Goal: Answer question/provide support

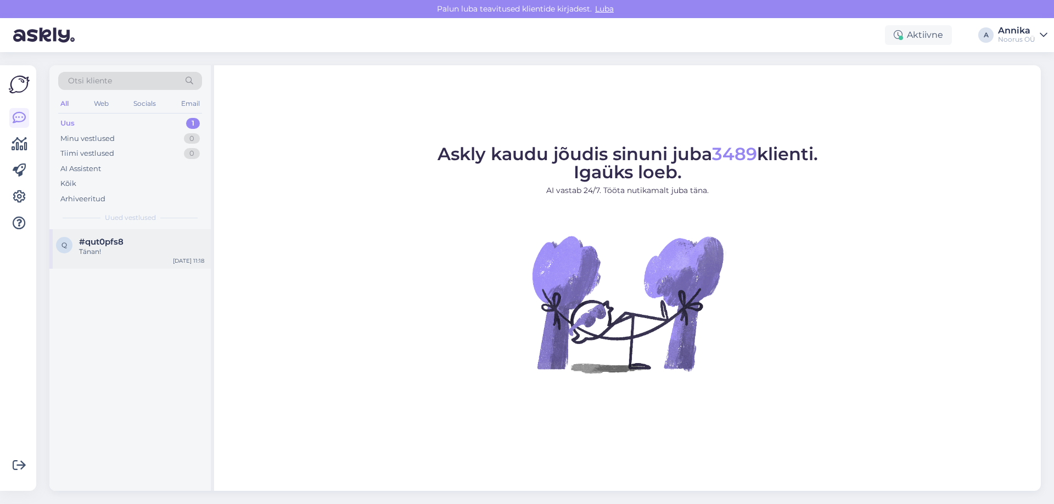
click at [85, 252] on div "Tänan!" at bounding box center [141, 252] width 125 height 10
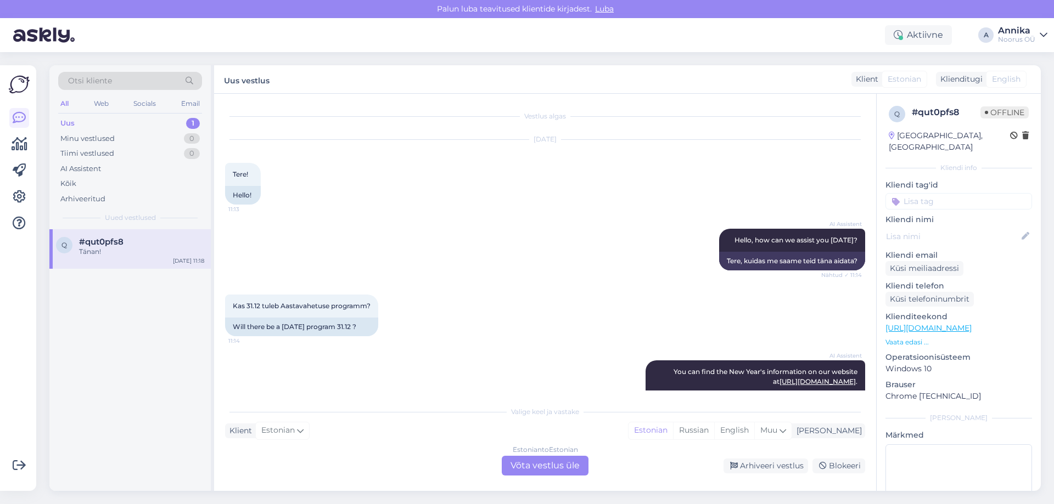
scroll to position [498, 0]
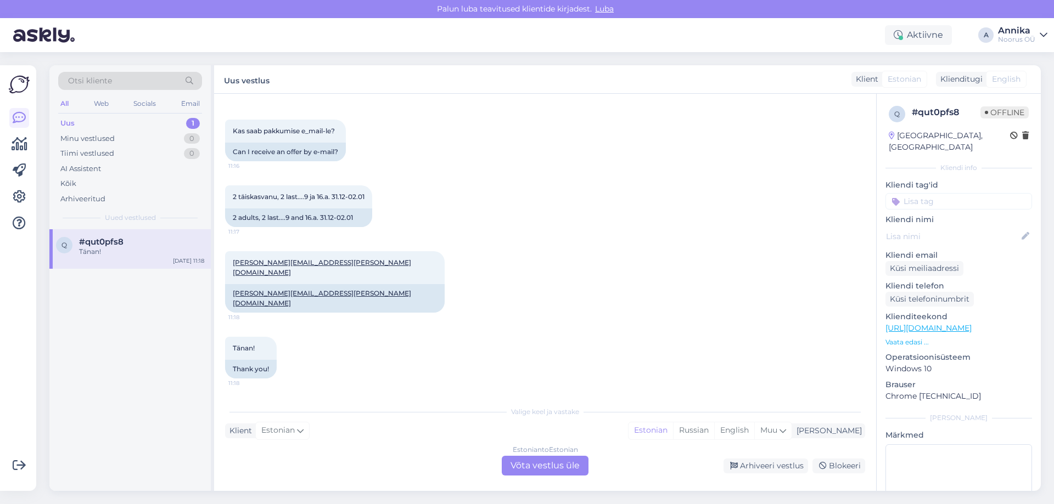
click at [558, 464] on div "Estonian to Estonian Võta vestlus üle" at bounding box center [545, 466] width 87 height 20
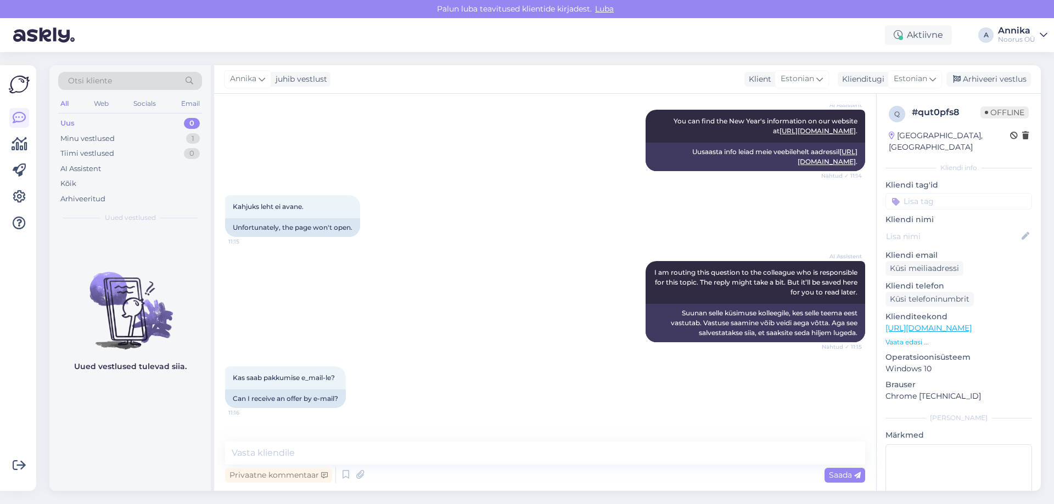
scroll to position [127, 0]
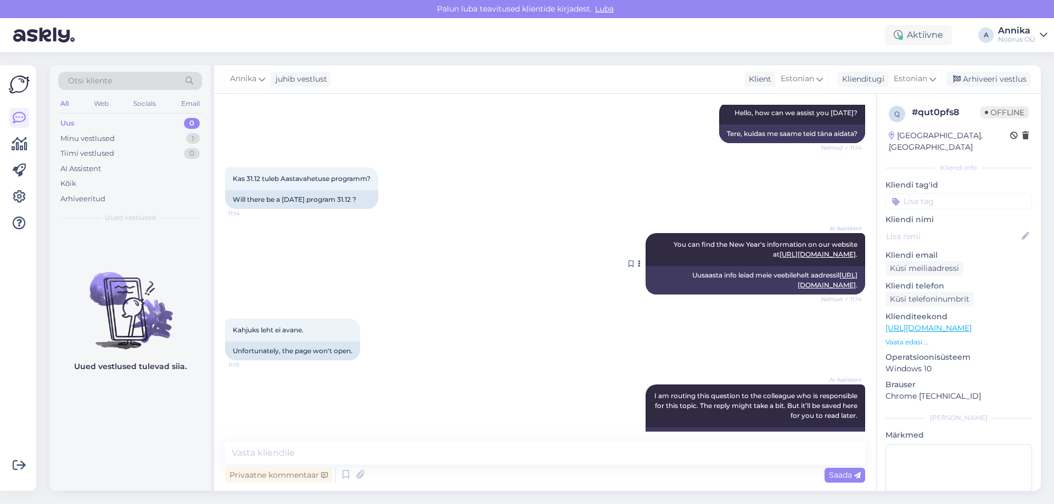
click at [797, 289] on link "[URL][DOMAIN_NAME]" at bounding box center [827, 280] width 60 height 18
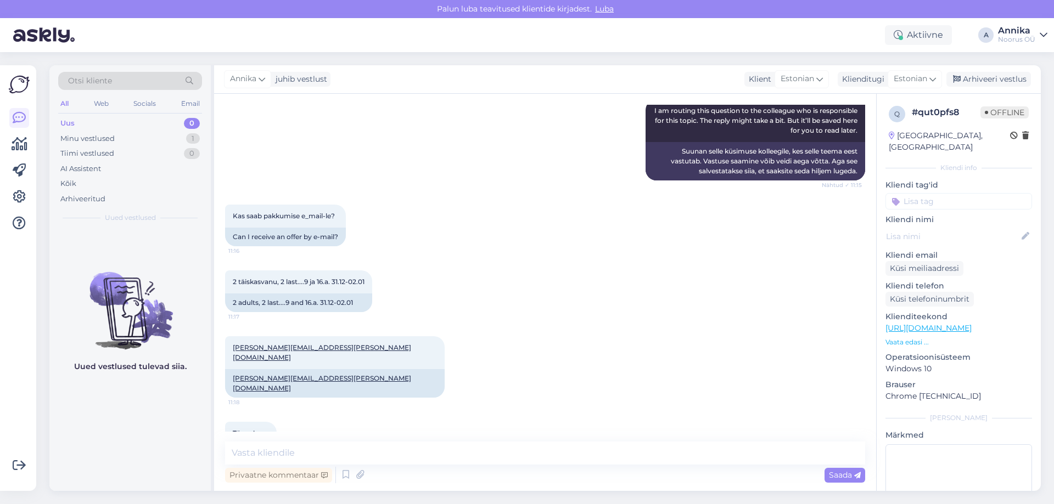
scroll to position [457, 0]
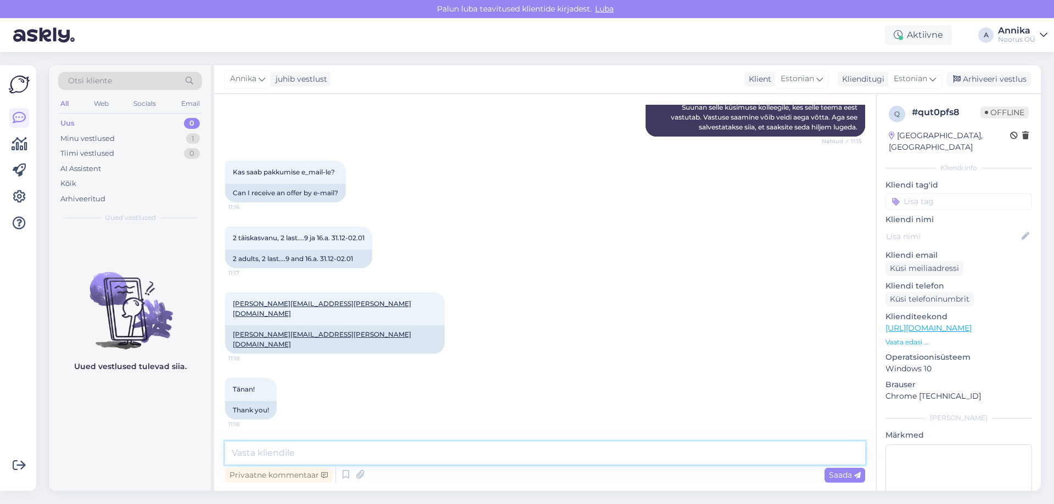
drag, startPoint x: 332, startPoint y: 454, endPoint x: 372, endPoint y: 470, distance: 43.1
click at [333, 455] on textarea at bounding box center [545, 453] width 640 height 23
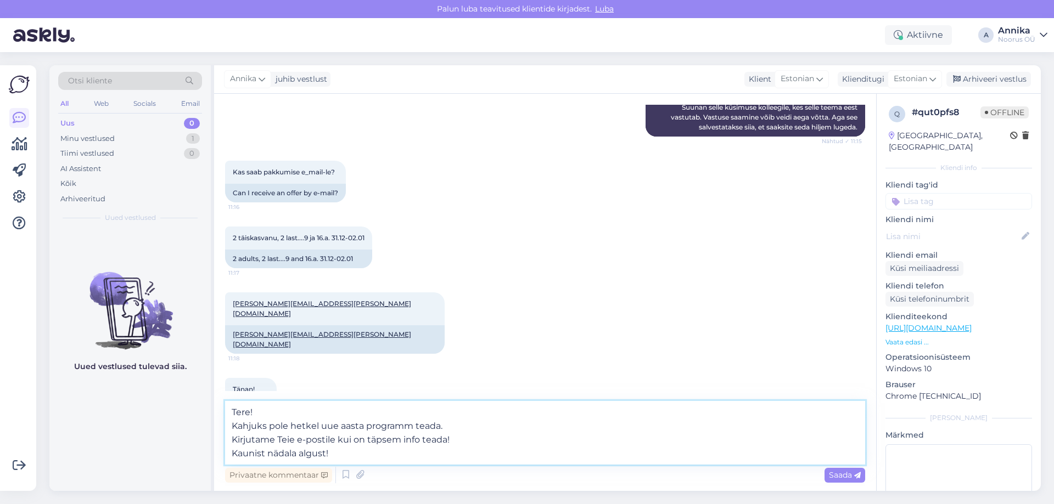
click at [300, 424] on textarea "Tere! Kahjuks pole hetkel uue aasta programm teada. Kirjutame Teie e-postile ku…" at bounding box center [545, 433] width 640 height 64
click at [387, 425] on textarea "Tere! Kahjuks pole uue aasta programm teada. Kirjutame Teie e-postile kui on tä…" at bounding box center [545, 433] width 640 height 64
click at [294, 424] on textarea "Tere! Kahjuks pole uue aasta programm veel teada. Kirjutame Teie e-postile kui …" at bounding box center [545, 433] width 640 height 64
type textarea "Tere! Kahjuks pole uue aasta programm veel teada. Kirjutame Teie e-postile kui …"
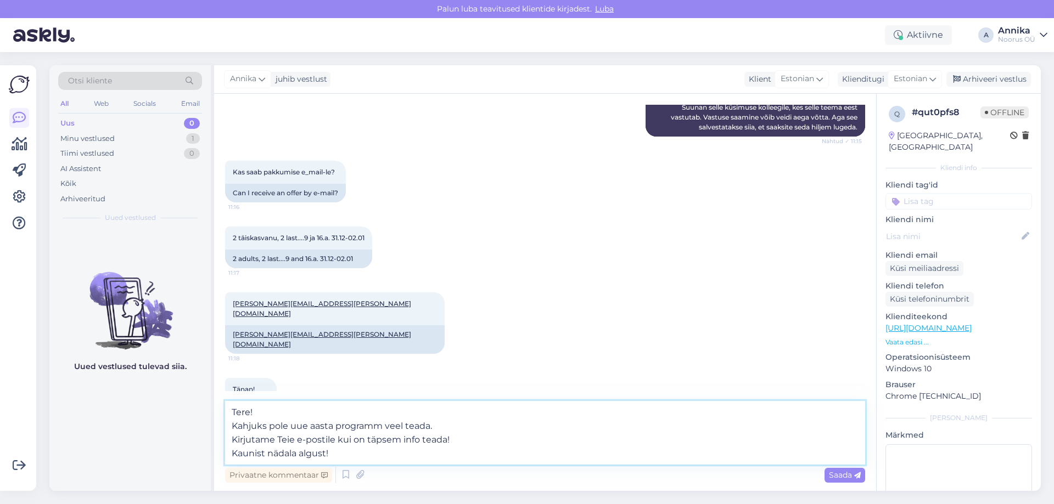
click at [392, 421] on textarea "Tere! Kahjuks pole uue aasta programm veel teada. Kirjutame Teie e-postile kui …" at bounding box center [545, 433] width 640 height 64
click at [385, 423] on textarea "Tere! Kahjuks pole uue aasta programm veel teada. Kirjutame Teie e-postile kui …" at bounding box center [545, 433] width 640 height 64
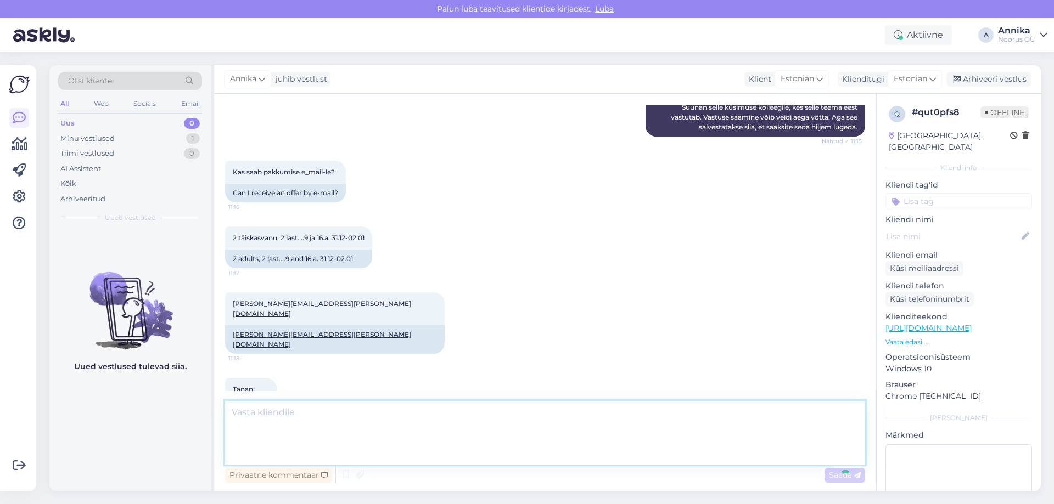
scroll to position [533, 0]
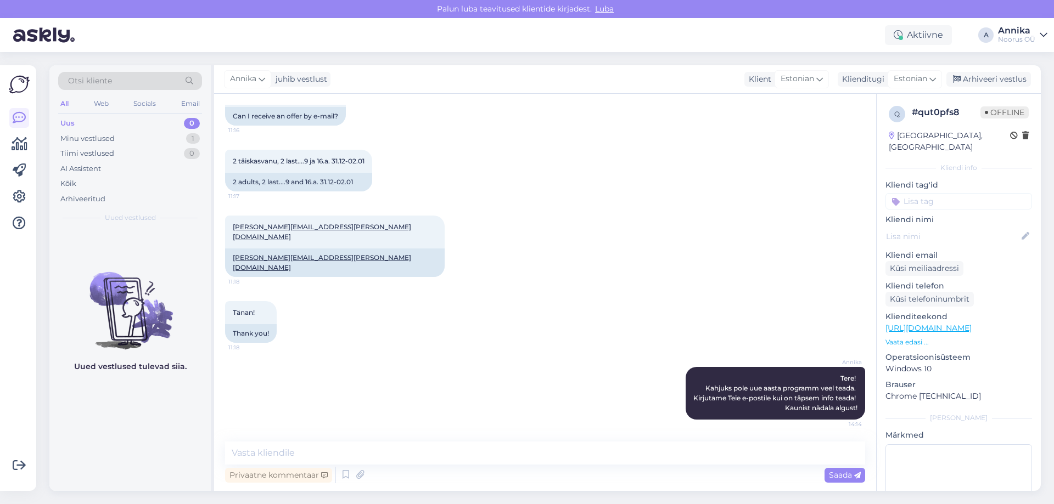
click at [967, 93] on div "[PERSON_NAME] vestlust Klient [DEMOGRAPHIC_DATA] Klienditugi Estonian Arhiveeri…" at bounding box center [627, 79] width 826 height 29
click at [964, 83] on div "Arhiveeri vestlus" at bounding box center [988, 79] width 85 height 15
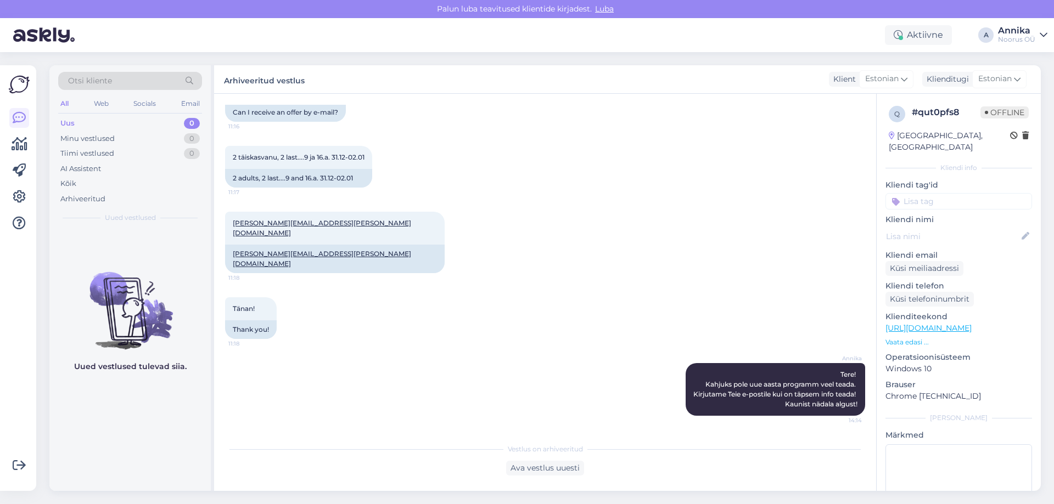
click at [372, 85] on div "Arhiveeritud vestlus Klient Estonian Klienditugi Estonian" at bounding box center [627, 79] width 826 height 29
